Goal: Check status: Check status

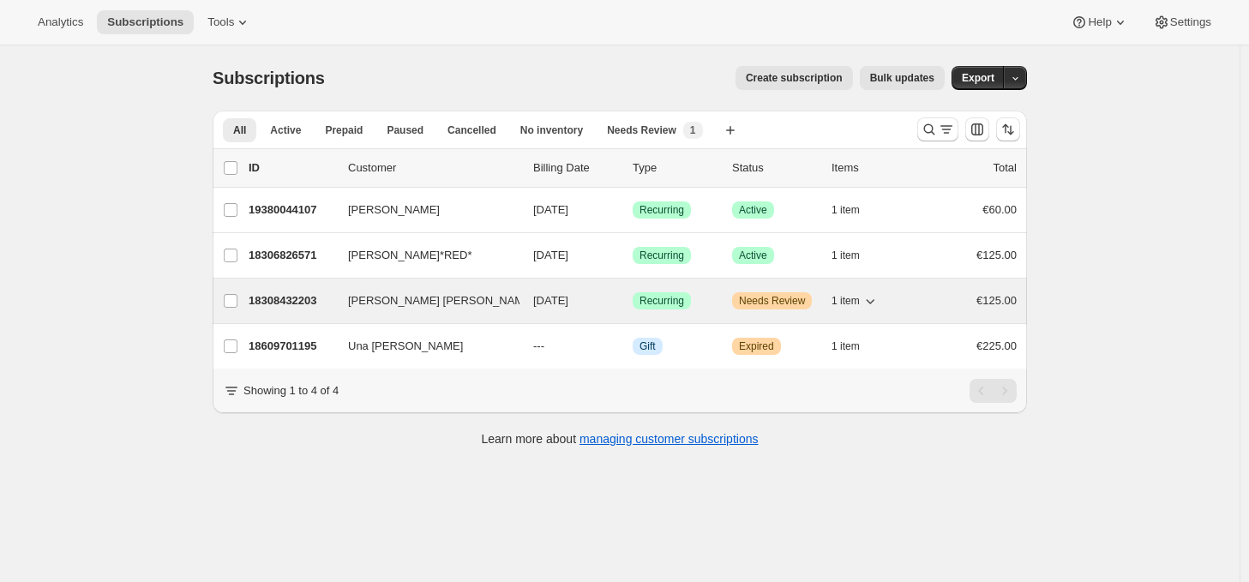
click at [360, 301] on span "[PERSON_NAME] [PERSON_NAME] Solicitors" at bounding box center [465, 300] width 235 height 17
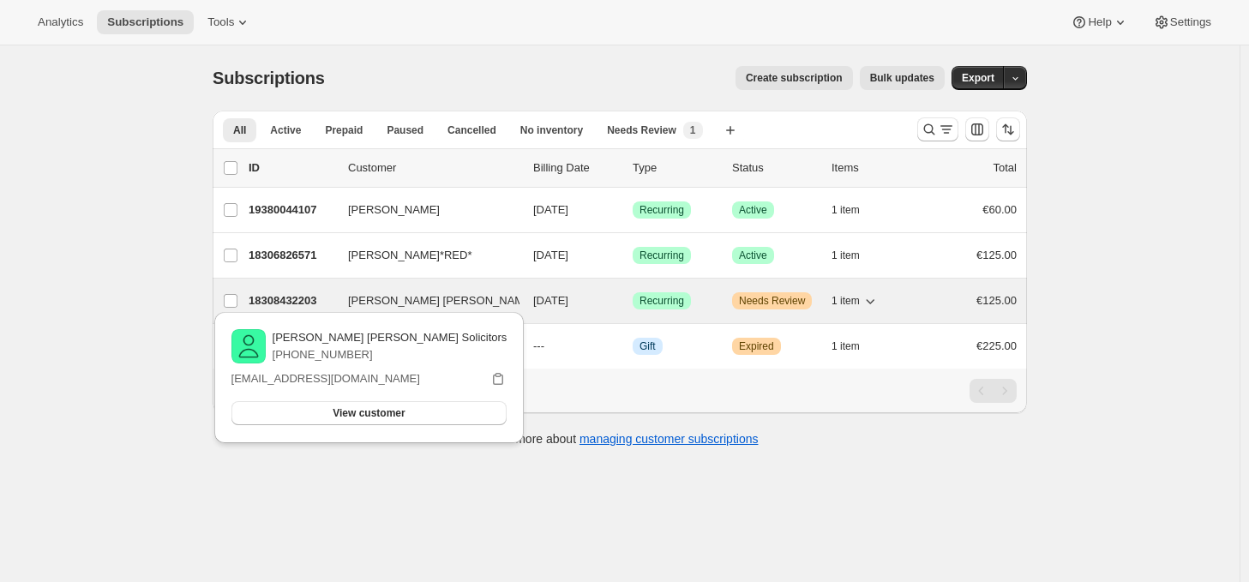
click at [279, 292] on p "18308432203" at bounding box center [292, 300] width 86 height 17
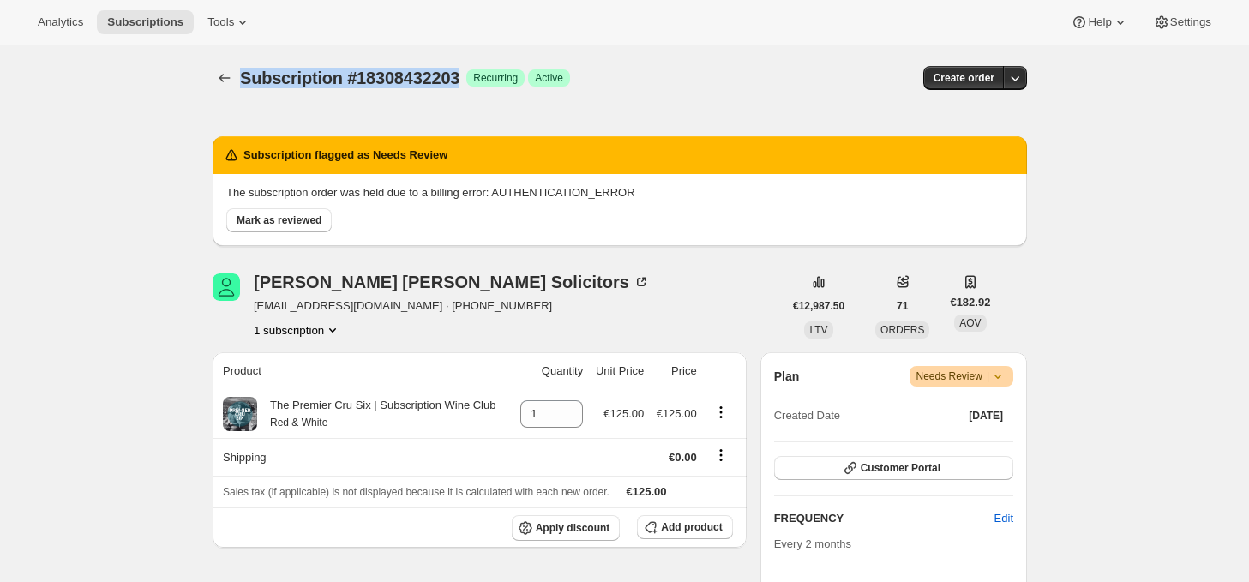
drag, startPoint x: 464, startPoint y: 80, endPoint x: 244, endPoint y: 76, distance: 220.3
click at [244, 76] on div "Subscription #18308432203 Success Recurring Success Active" at bounding box center [488, 78] width 496 height 24
copy span "Subscription #18308432203"
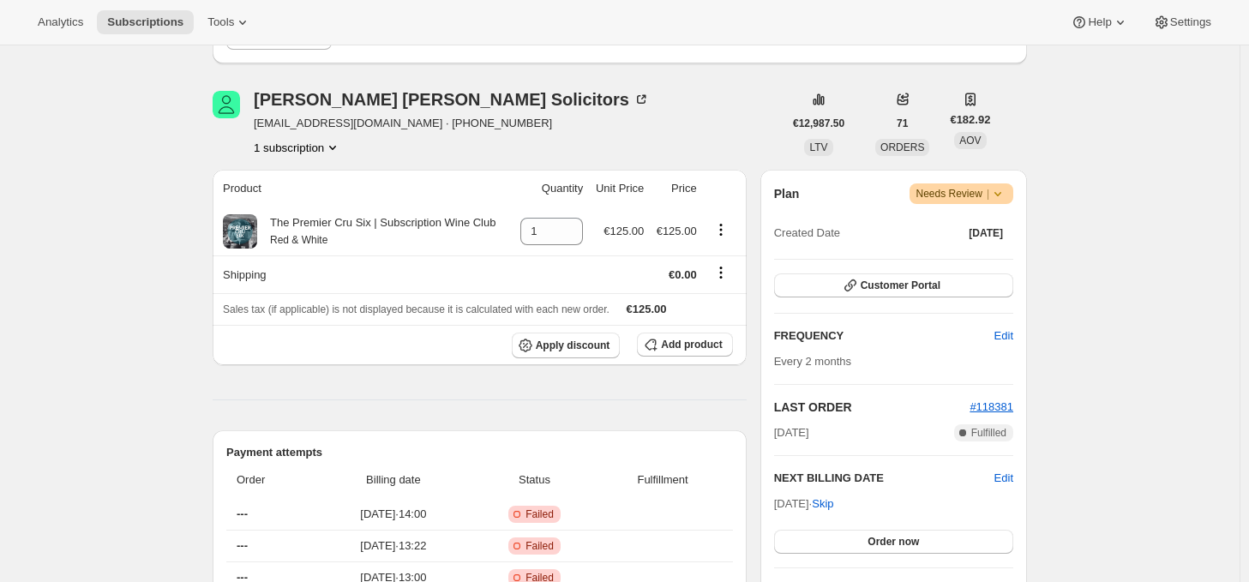
scroll to position [514, 0]
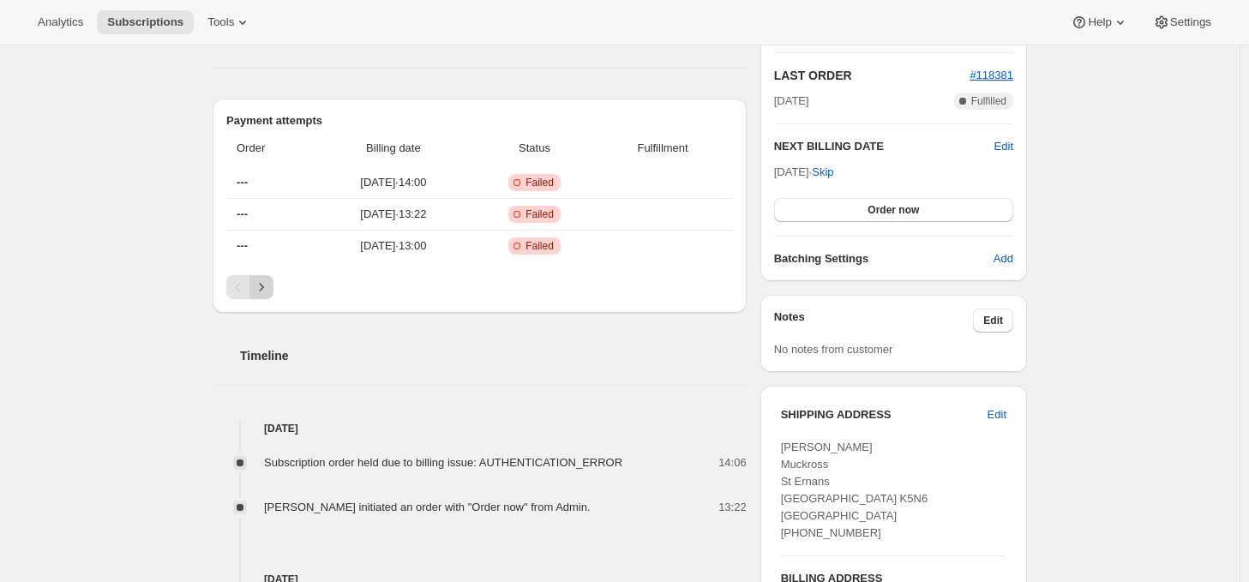
click at [273, 287] on button "Next" at bounding box center [261, 287] width 24 height 24
